Goal: Find specific page/section: Find specific page/section

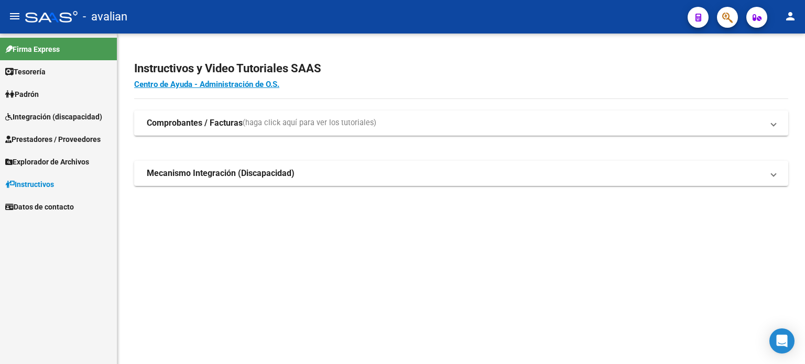
click at [57, 123] on link "Integración (discapacidad)" at bounding box center [58, 116] width 117 height 23
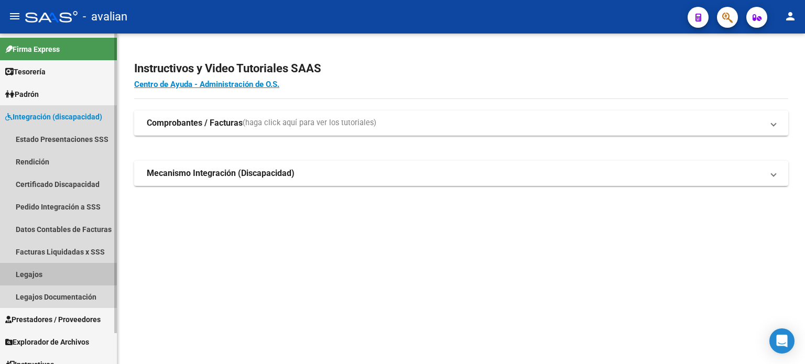
click at [51, 272] on link "Legajos" at bounding box center [58, 274] width 117 height 23
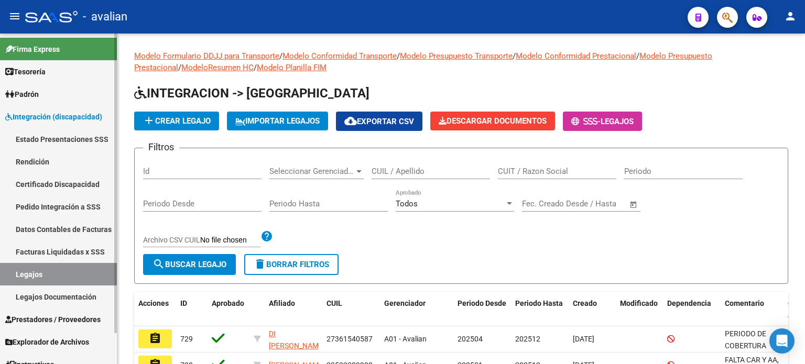
click at [55, 166] on link "Rendición" at bounding box center [58, 161] width 117 height 23
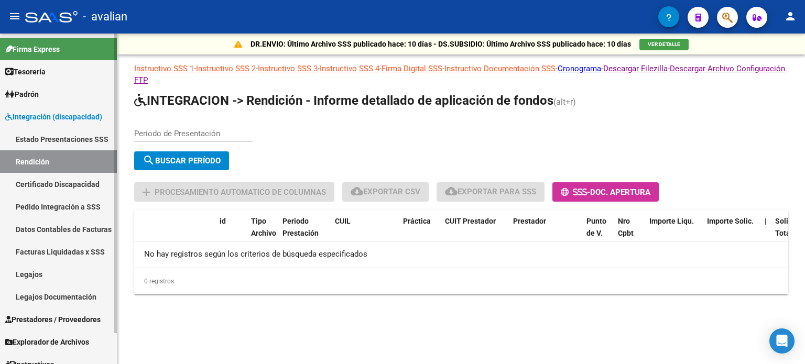
click at [51, 121] on span "Integración (discapacidad)" at bounding box center [53, 117] width 97 height 12
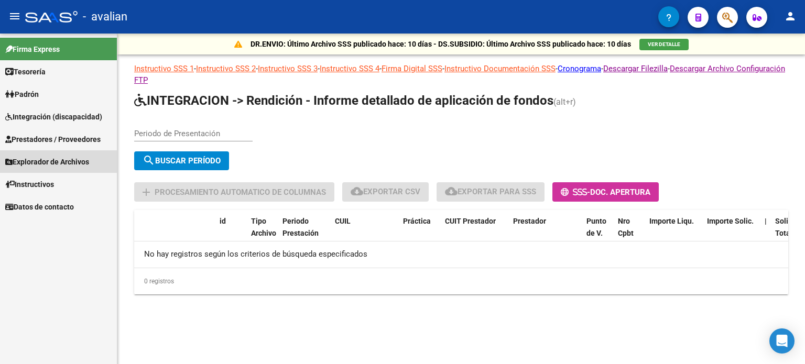
click at [71, 165] on span "Explorador de Archivos" at bounding box center [47, 162] width 84 height 12
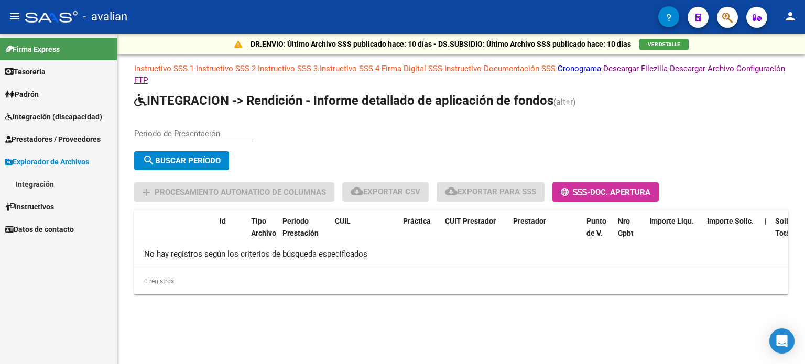
click at [44, 188] on link "Integración" at bounding box center [58, 184] width 117 height 23
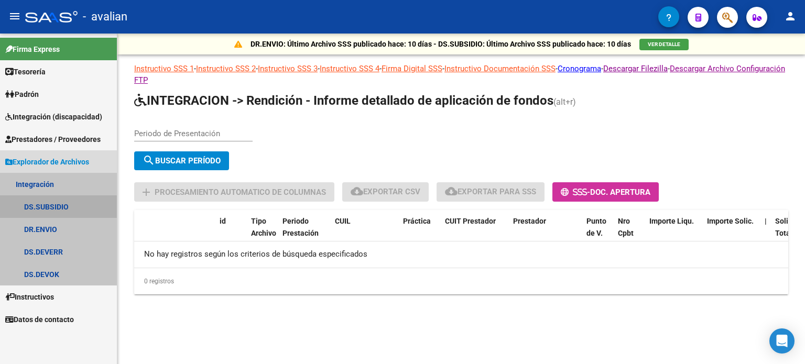
click at [52, 207] on link "DS.SUBSIDIO" at bounding box center [58, 206] width 117 height 23
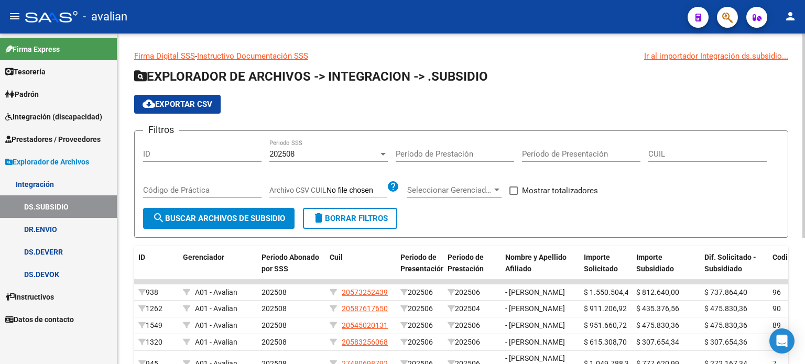
click at [298, 157] on div "202508" at bounding box center [323, 153] width 109 height 9
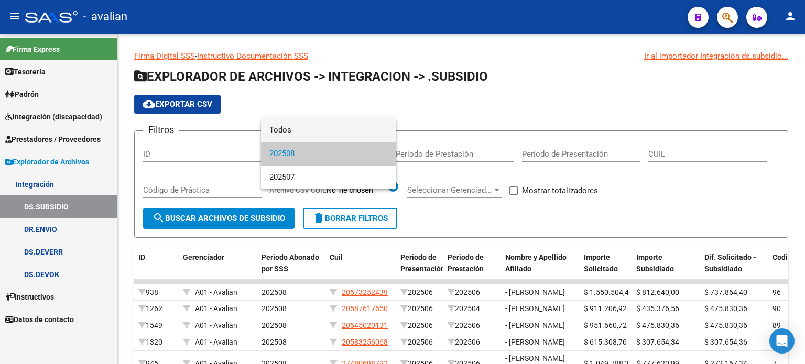
click at [288, 129] on span "Todos" at bounding box center [328, 130] width 118 height 24
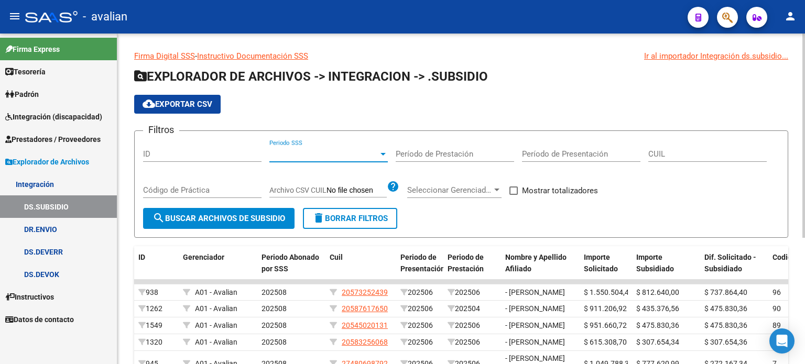
click at [229, 225] on button "search Buscar Archivos de Subsidio" at bounding box center [218, 218] width 151 height 21
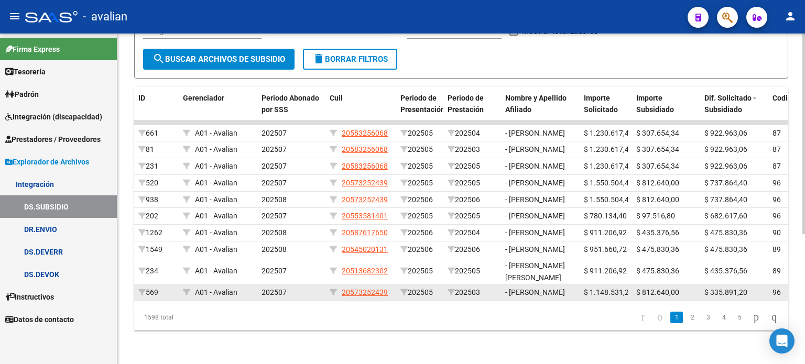
scroll to position [214, 0]
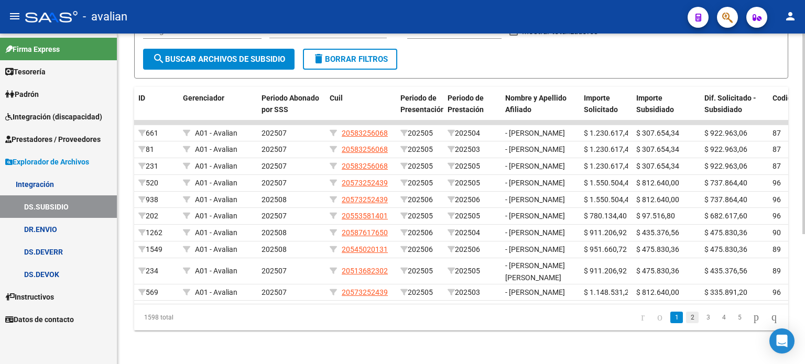
click at [686, 319] on link "2" at bounding box center [692, 318] width 13 height 12
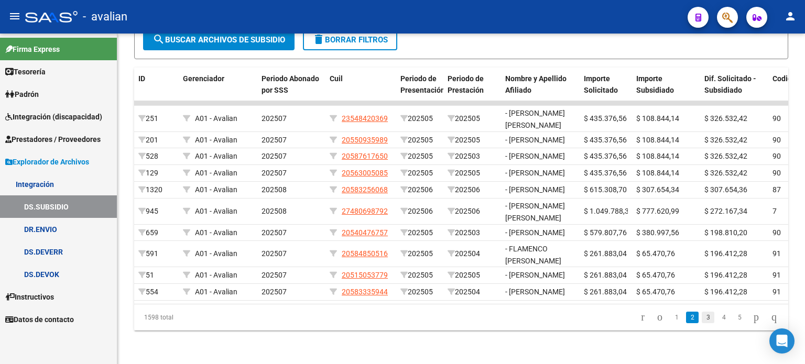
click at [702, 318] on link "3" at bounding box center [708, 318] width 13 height 12
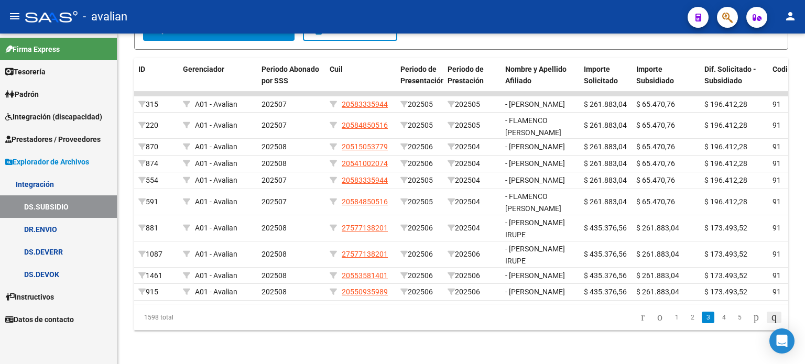
click at [771, 318] on icon "go to last page" at bounding box center [774, 317] width 8 height 13
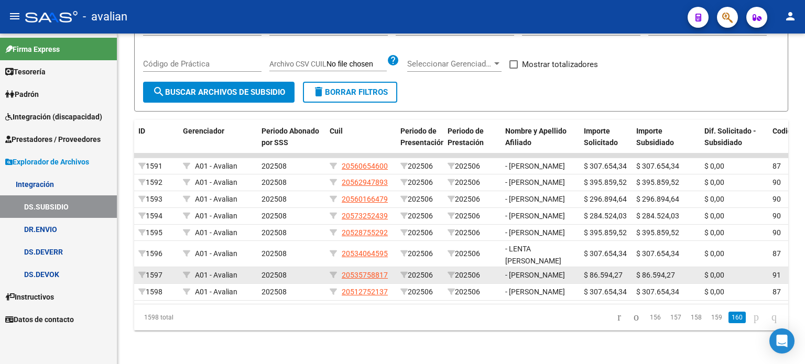
scroll to position [190, 0]
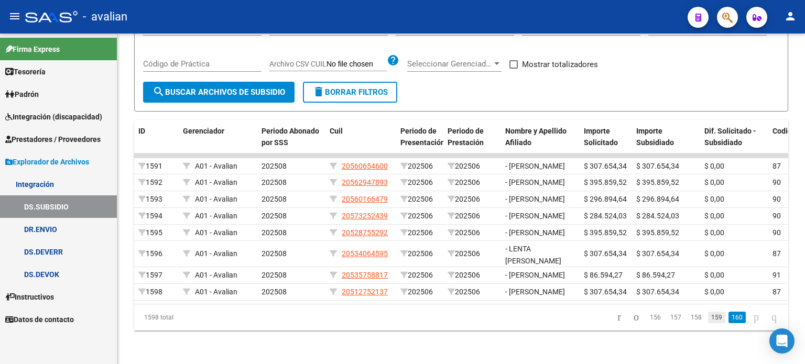
click at [710, 317] on link "159" at bounding box center [716, 318] width 17 height 12
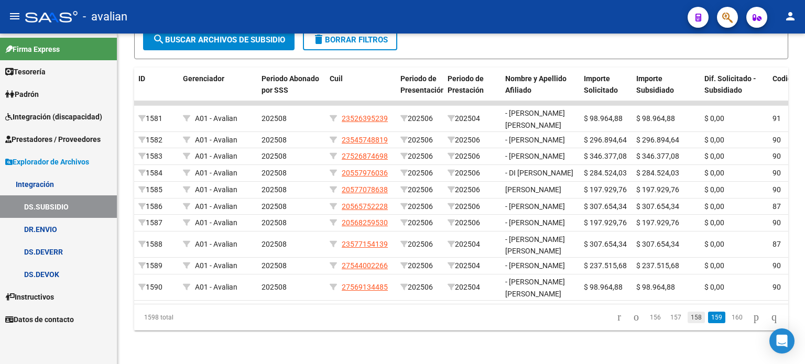
click at [688, 323] on link "158" at bounding box center [696, 318] width 17 height 12
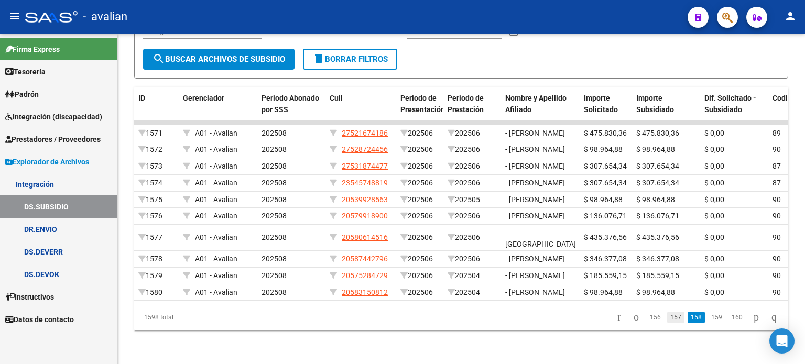
click at [667, 323] on link "157" at bounding box center [675, 318] width 17 height 12
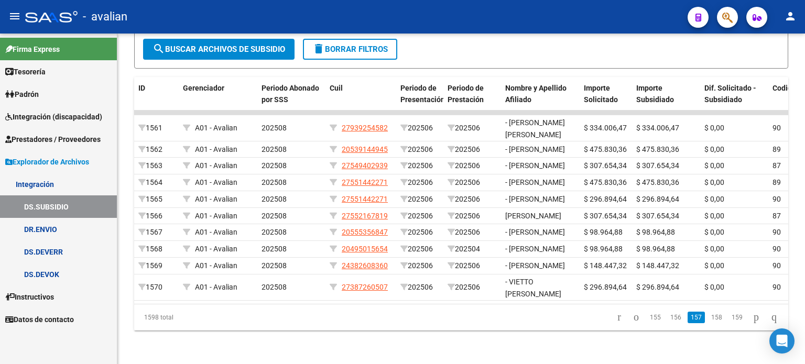
scroll to position [252, 0]
click at [616, 320] on icon "go to first page" at bounding box center [619, 317] width 7 height 13
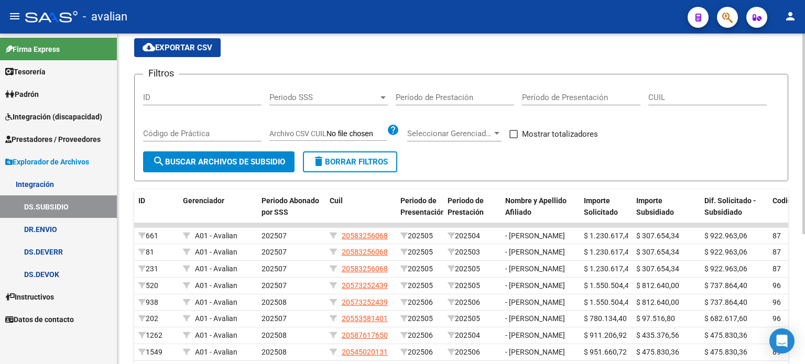
scroll to position [4, 0]
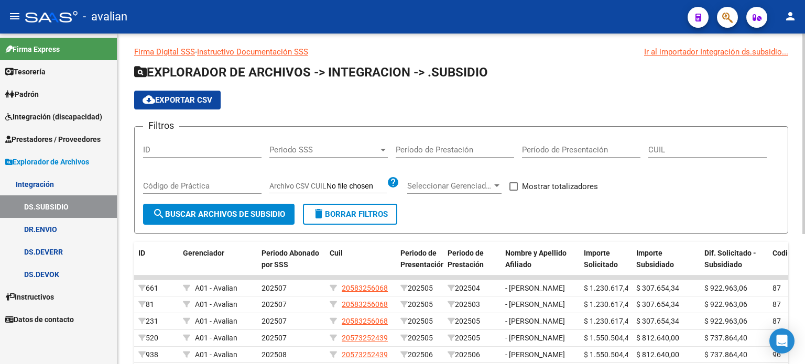
click at [518, 188] on label "Mostrar totalizadores" at bounding box center [553, 186] width 89 height 13
click at [514, 191] on input "Mostrar totalizadores" at bounding box center [513, 191] width 1 height 1
checkbox input "true"
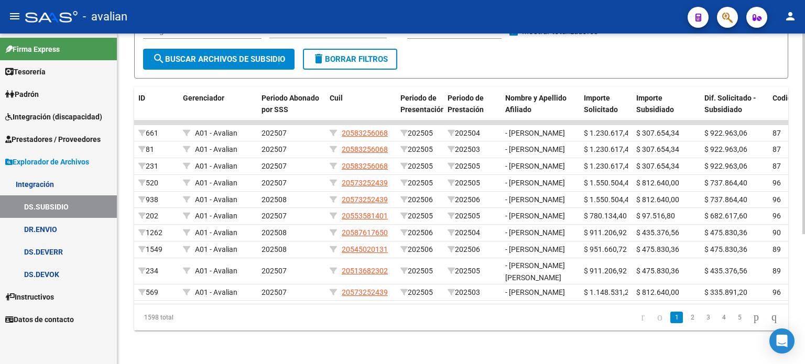
scroll to position [57, 0]
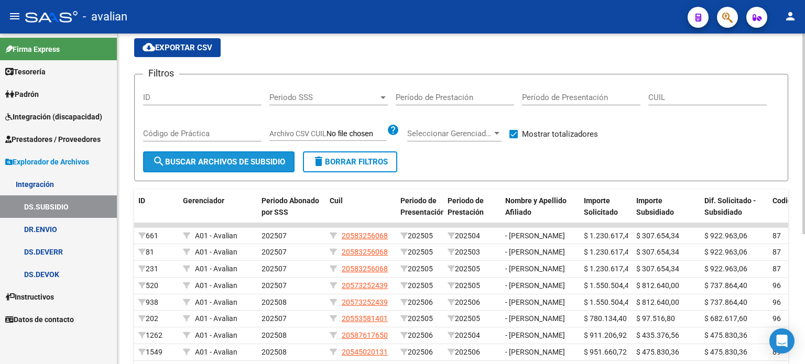
click at [224, 168] on button "search Buscar Archivos de Subsidio" at bounding box center [218, 161] width 151 height 21
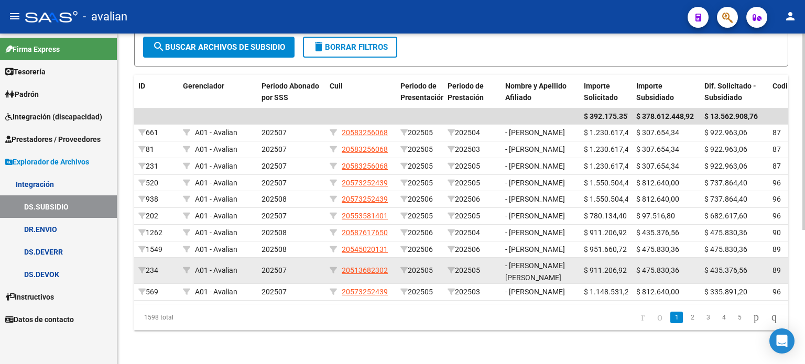
scroll to position [225, 0]
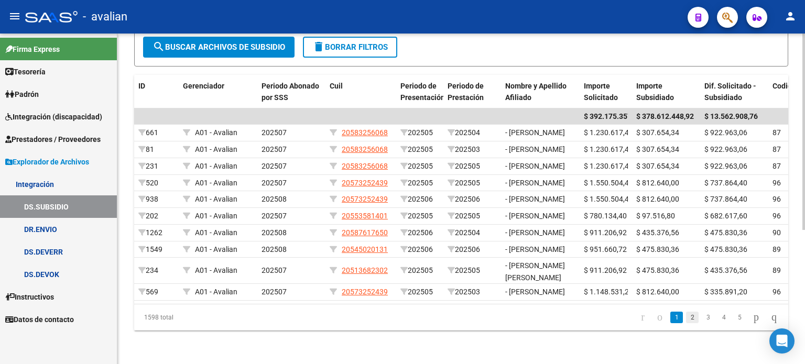
click at [686, 315] on link "2" at bounding box center [692, 318] width 13 height 12
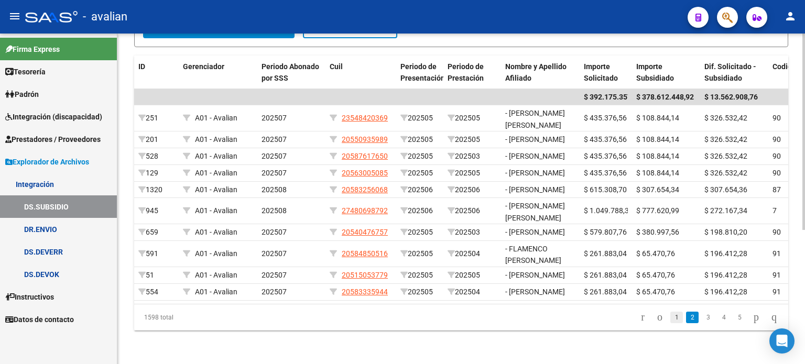
click at [670, 319] on link "1" at bounding box center [676, 318] width 13 height 12
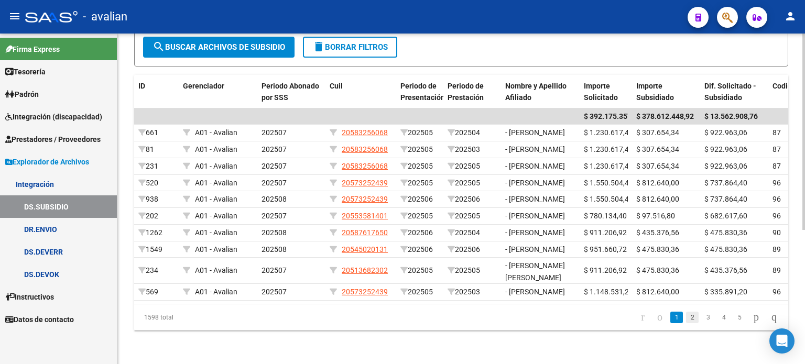
click at [686, 320] on link "2" at bounding box center [692, 318] width 13 height 12
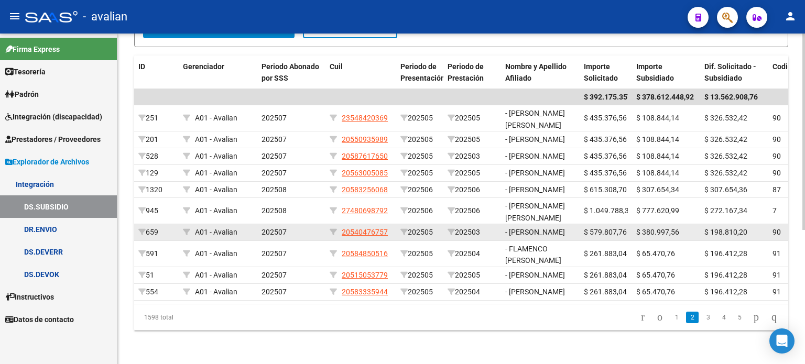
scroll to position [173, 0]
